Goal: Task Accomplishment & Management: Manage account settings

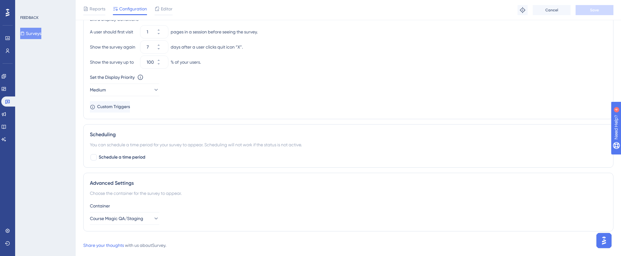
scroll to position [438, 0]
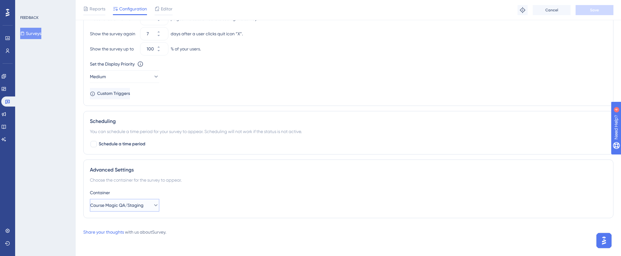
click at [153, 203] on icon at bounding box center [156, 205] width 6 height 6
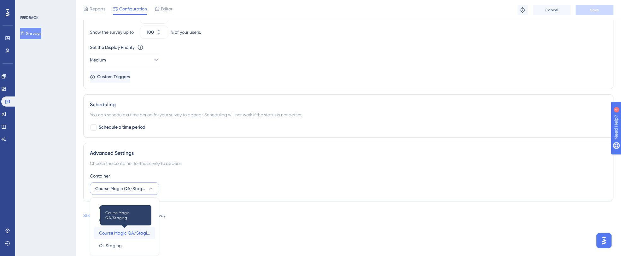
click at [136, 232] on span "Course Magic QA/Staging" at bounding box center [124, 233] width 51 height 8
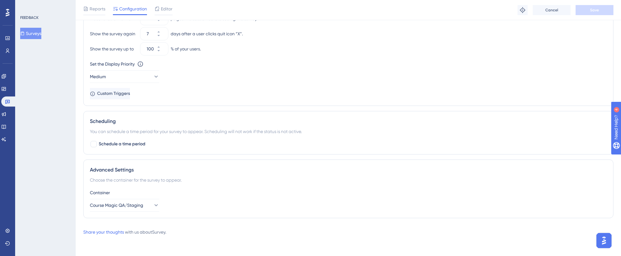
click at [121, 181] on div "Choose the container for the survey to appear." at bounding box center [348, 180] width 517 height 8
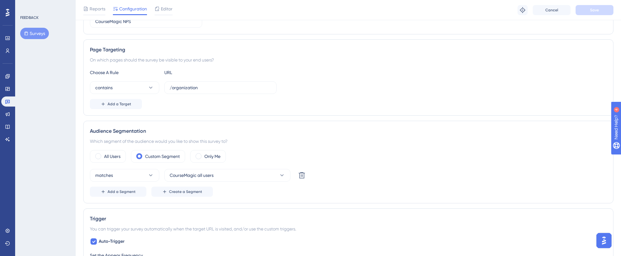
scroll to position [98, 0]
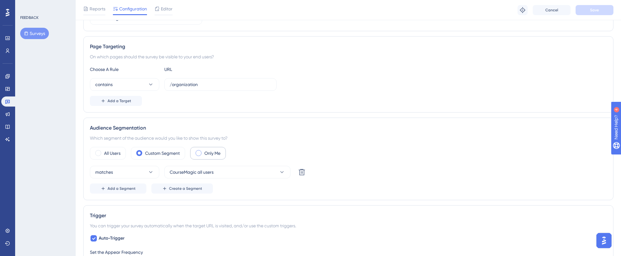
click at [211, 152] on label "Only Me" at bounding box center [213, 154] width 16 height 8
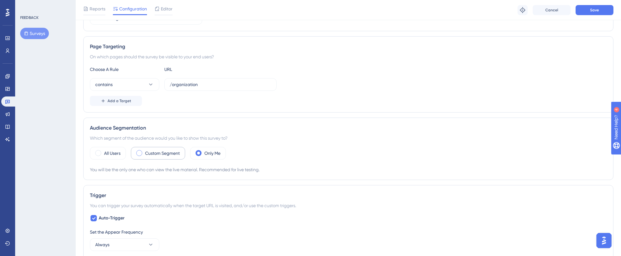
click at [170, 153] on label "Custom Segment" at bounding box center [162, 154] width 35 height 8
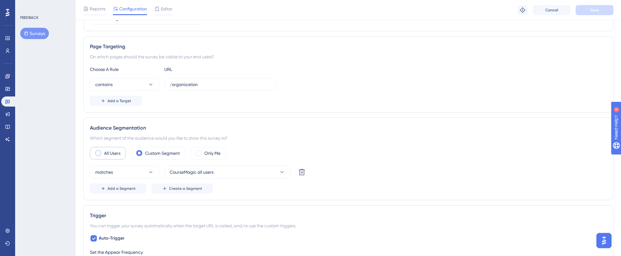
click at [118, 157] on label "All Users" at bounding box center [112, 154] width 16 height 8
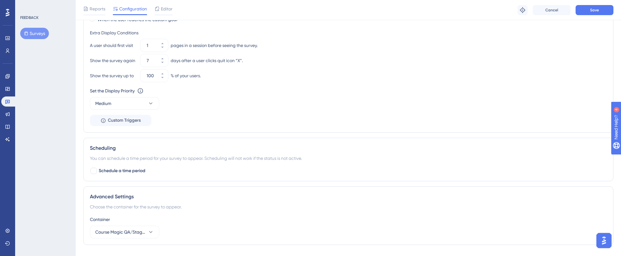
scroll to position [404, 0]
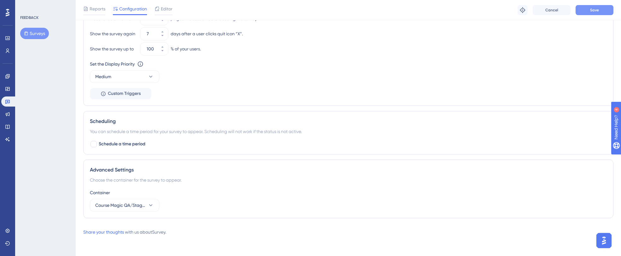
click at [587, 13] on button "Save" at bounding box center [595, 10] width 38 height 10
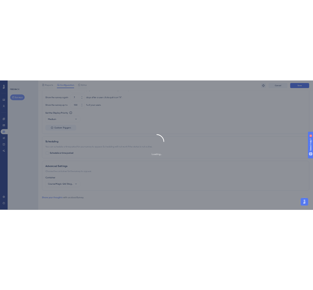
scroll to position [0, 0]
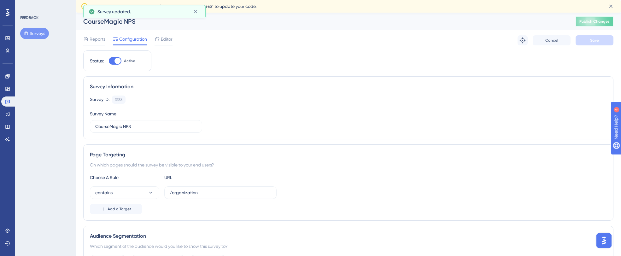
click at [590, 22] on span "Publish Changes" at bounding box center [595, 21] width 30 height 5
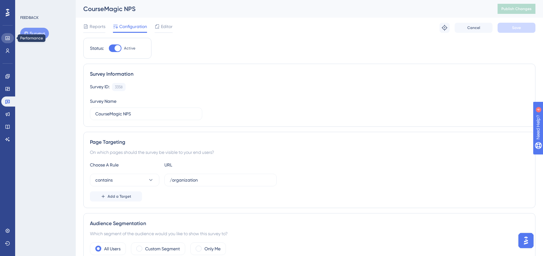
click at [0, 0] on link at bounding box center [0, 0] width 0 height 0
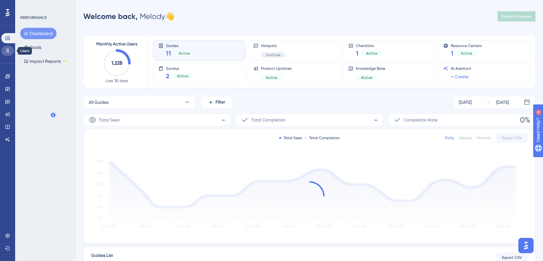
click at [9, 54] on link at bounding box center [7, 51] width 13 height 10
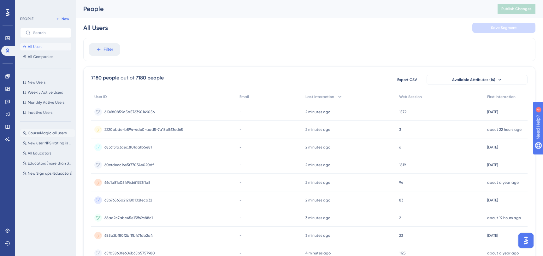
click at [36, 131] on span "CourseMagic all users" at bounding box center [47, 133] width 39 height 5
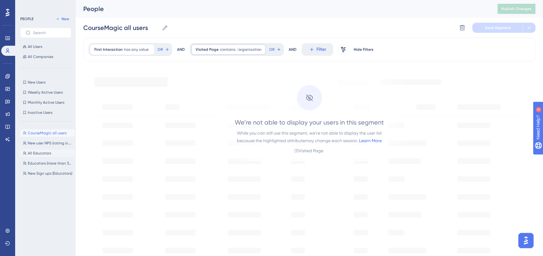
click at [45, 155] on span "All Educators" at bounding box center [39, 153] width 23 height 5
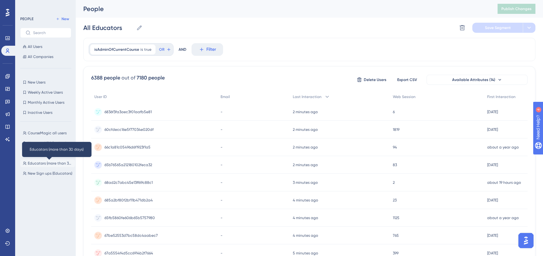
click at [44, 162] on span "Educators (more than 30 days)" at bounding box center [50, 163] width 45 height 5
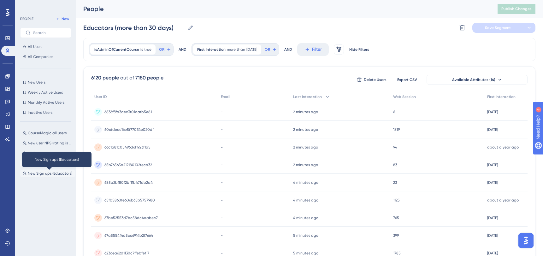
click at [43, 172] on span "New Sign ups (Educators)" at bounding box center [50, 173] width 45 height 5
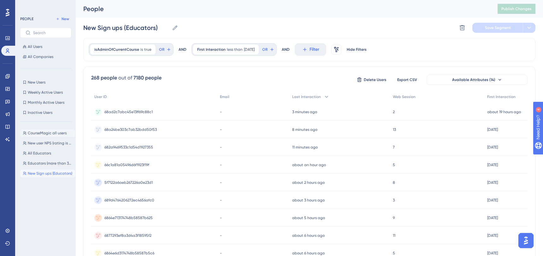
click at [43, 135] on span "CourseMagic all users" at bounding box center [47, 133] width 39 height 5
type input "CourseMagic all users"
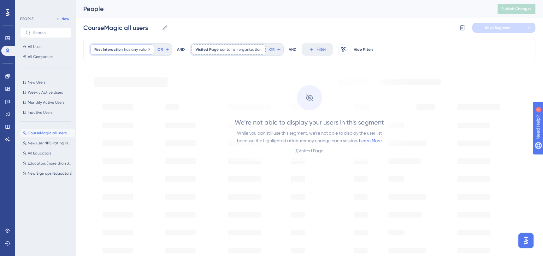
click at [126, 49] on span "has any value" at bounding box center [136, 49] width 25 height 5
click at [100, 77] on span at bounding box center [98, 77] width 5 height 5
click at [102, 76] on input "radio" at bounding box center [102, 76] width 0 height 0
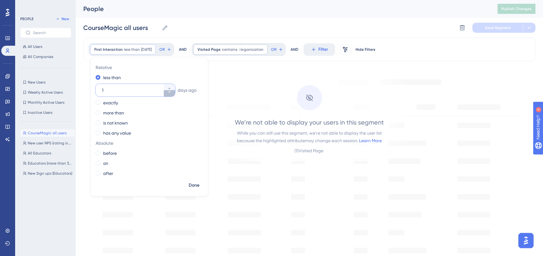
click at [167, 93] on button "1" at bounding box center [169, 93] width 11 height 6
click at [167, 93] on button "0" at bounding box center [169, 93] width 11 height 6
click at [168, 87] on icon at bounding box center [170, 88] width 4 height 4
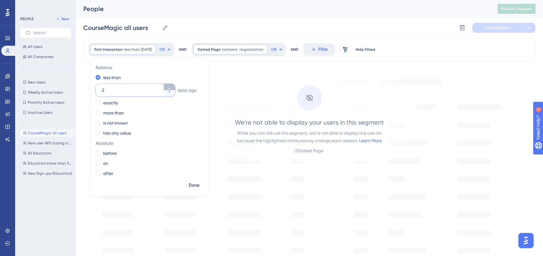
click at [168, 87] on icon at bounding box center [170, 88] width 4 height 4
click at [171, 87] on icon at bounding box center [170, 88] width 4 height 4
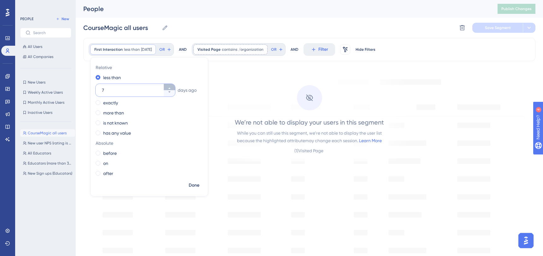
click at [171, 87] on icon at bounding box center [170, 88] width 4 height 4
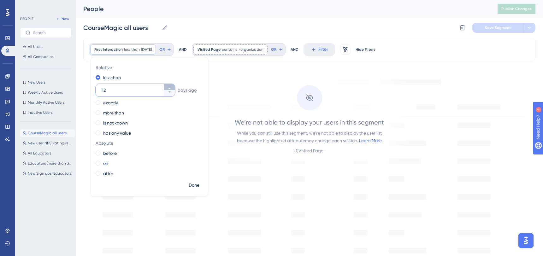
click at [171, 87] on icon at bounding box center [170, 88] width 4 height 4
type input "15"
click at [199, 184] on span "Done" at bounding box center [194, 186] width 11 height 8
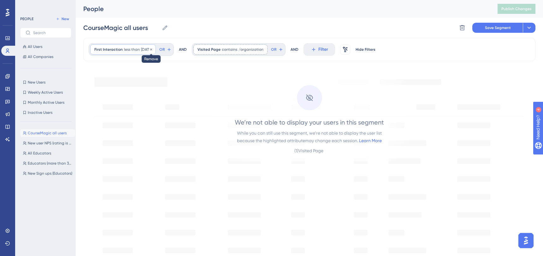
click at [153, 50] on icon at bounding box center [151, 50] width 4 height 4
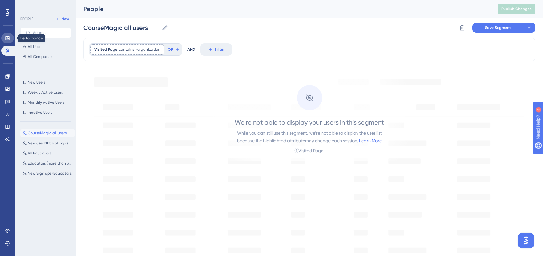
click at [0, 0] on link at bounding box center [0, 0] width 0 height 0
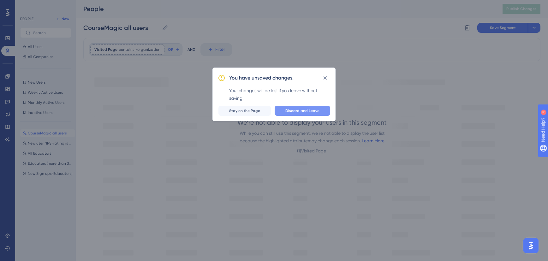
click at [294, 112] on span "Discard and Leave" at bounding box center [302, 110] width 34 height 5
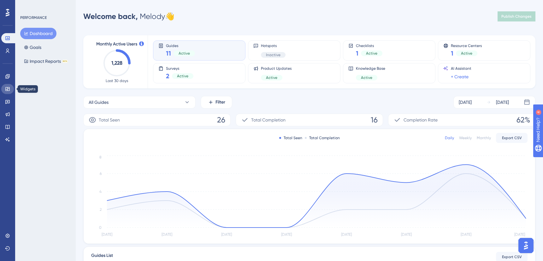
click at [9, 93] on link at bounding box center [7, 89] width 13 height 10
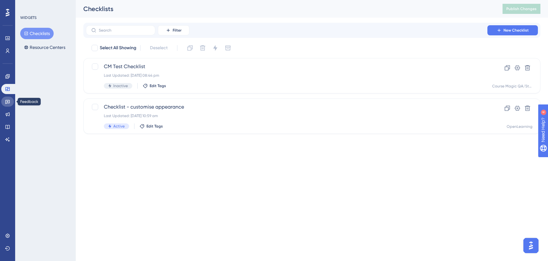
click at [10, 102] on link at bounding box center [7, 102] width 13 height 10
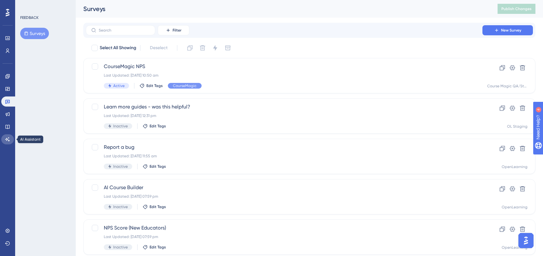
click at [8, 135] on link at bounding box center [7, 139] width 13 height 10
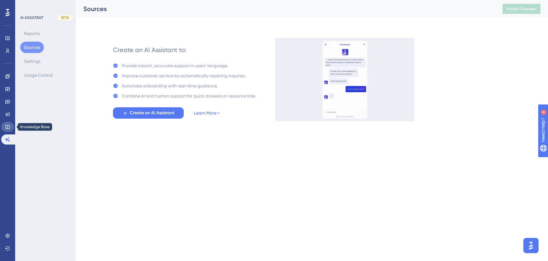
click at [7, 125] on icon at bounding box center [7, 126] width 5 height 5
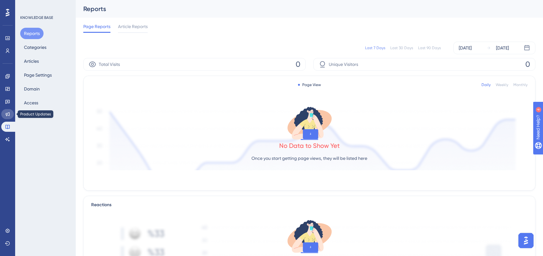
click at [7, 114] on icon at bounding box center [8, 114] width 4 height 4
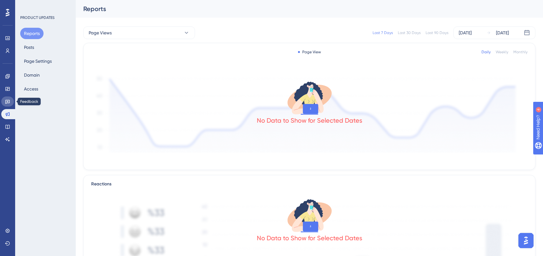
click at [9, 102] on icon at bounding box center [7, 102] width 4 height 4
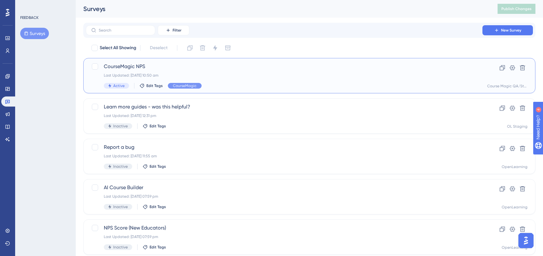
click at [300, 79] on div "CourseMagic NPS Last Updated: [DATE] 10:50 am Active Edit Tags CourseMagic" at bounding box center [284, 76] width 361 height 26
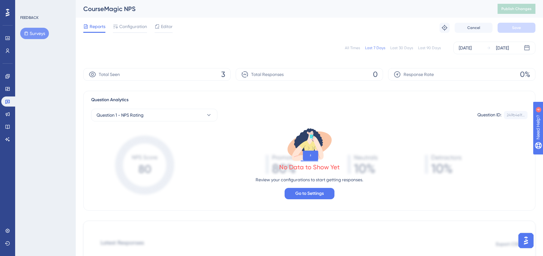
click at [222, 77] on span "3" at bounding box center [223, 74] width 4 height 10
click at [200, 117] on button "Question 1 - NPS Rating" at bounding box center [154, 115] width 126 height 13
click at [160, 154] on div "Question 1 - NPS Rating Question 1 - NPS Rating" at bounding box center [154, 153] width 108 height 13
click at [222, 73] on span "3" at bounding box center [223, 74] width 4 height 10
